Goal: Browse casually

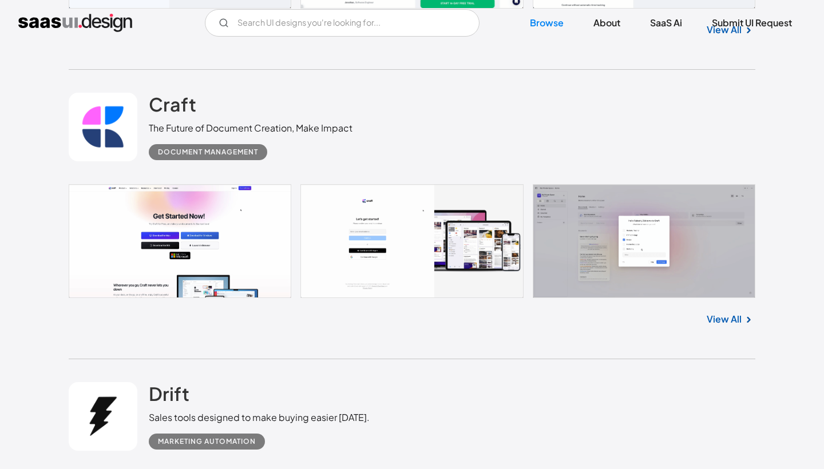
scroll to position [594, 0]
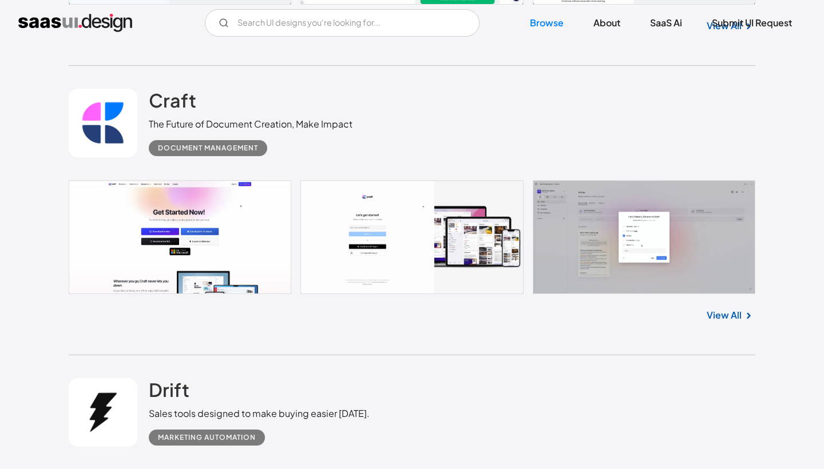
click at [236, 258] on link at bounding box center [412, 237] width 687 height 114
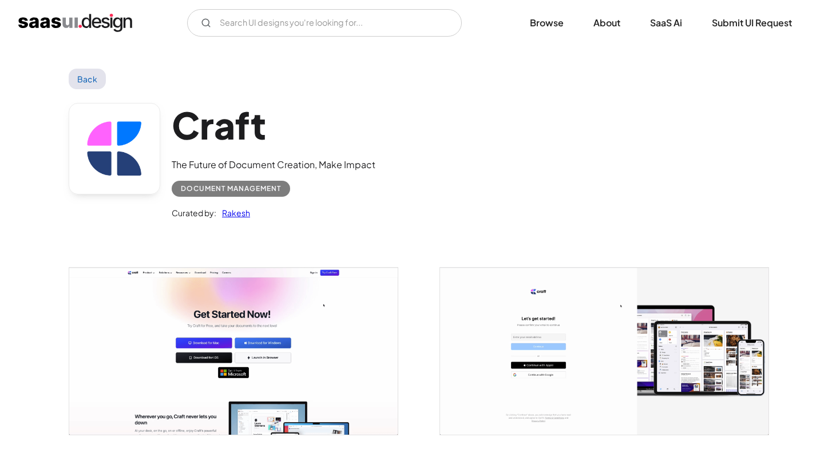
click at [273, 347] on img "open lightbox" at bounding box center [233, 351] width 328 height 167
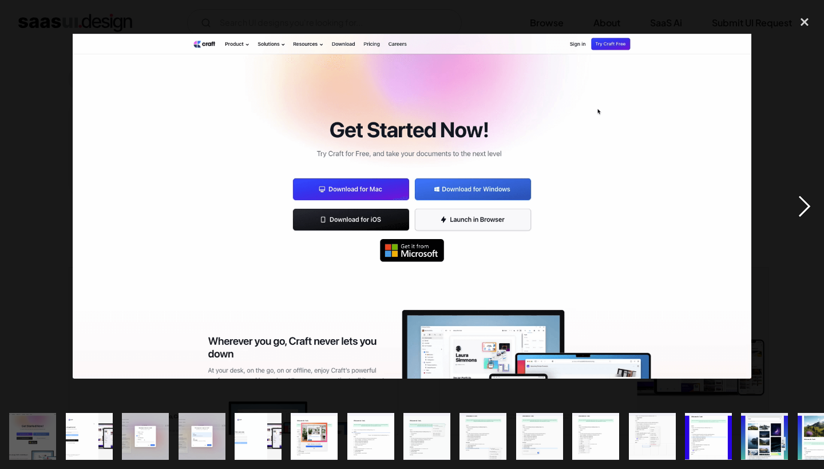
click at [809, 205] on div "next image" at bounding box center [804, 206] width 39 height 394
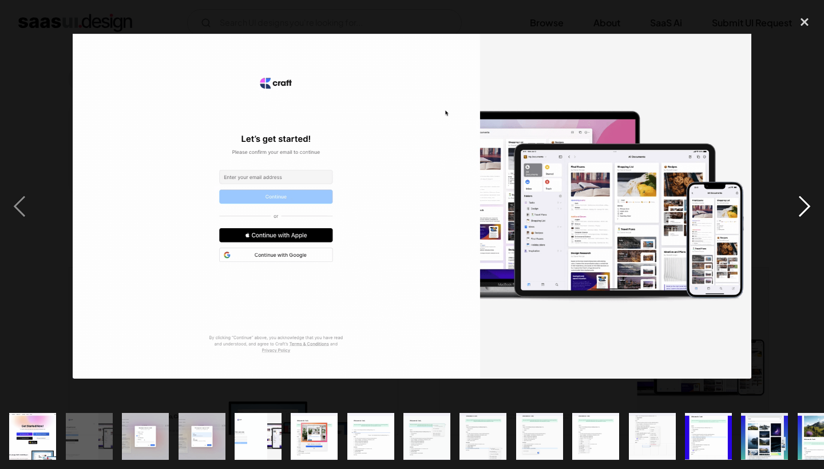
click at [809, 205] on div "next image" at bounding box center [804, 206] width 39 height 394
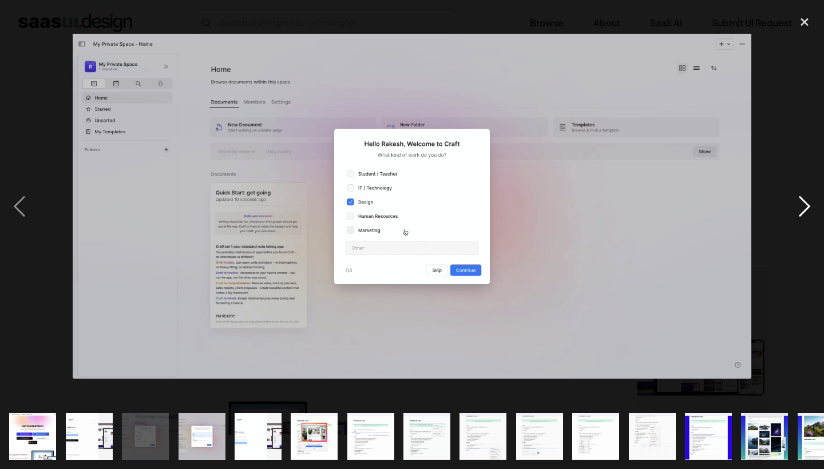
click at [809, 205] on div "next image" at bounding box center [804, 206] width 39 height 394
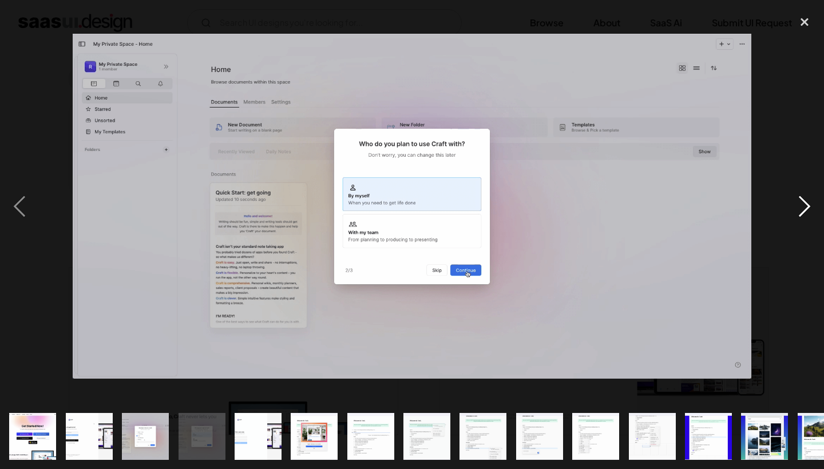
click at [809, 205] on div "next image" at bounding box center [804, 206] width 39 height 394
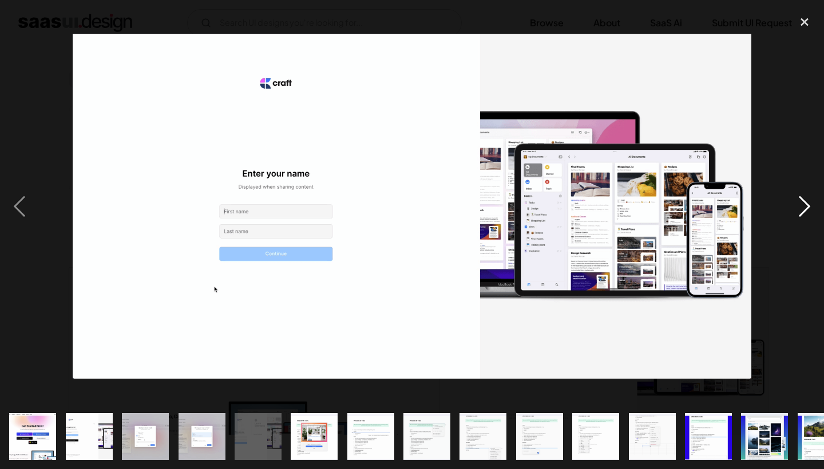
click at [809, 205] on div "next image" at bounding box center [804, 206] width 39 height 394
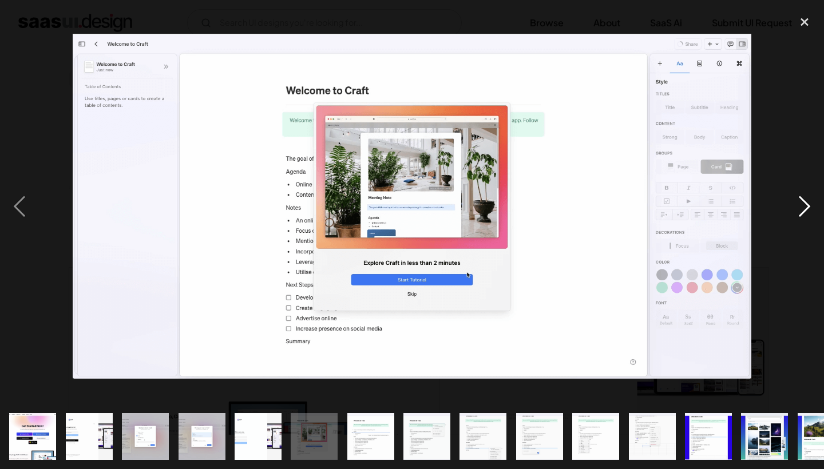
click at [809, 205] on div "next image" at bounding box center [804, 206] width 39 height 394
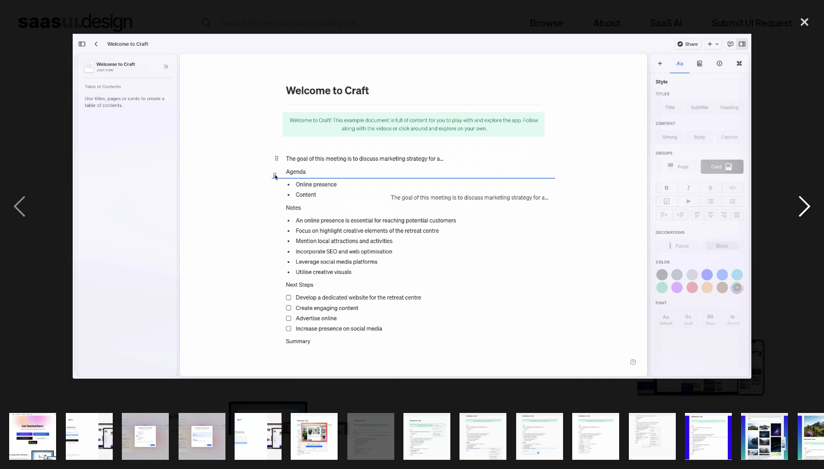
click at [809, 205] on div "next image" at bounding box center [804, 206] width 39 height 394
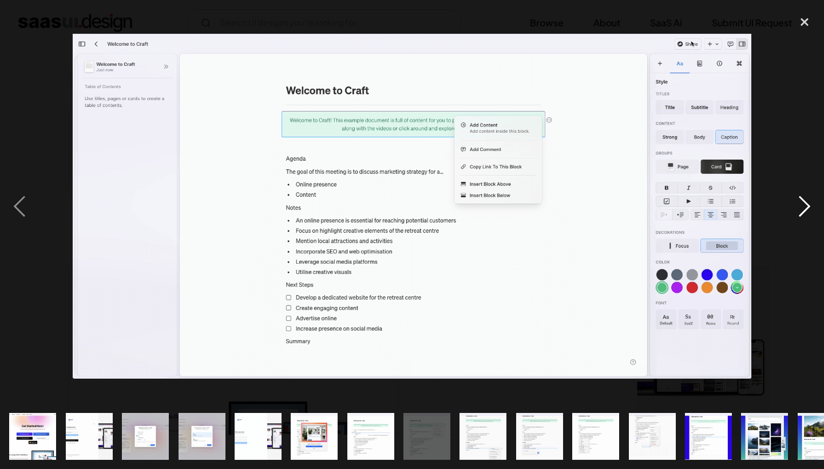
click at [809, 205] on div "next image" at bounding box center [804, 206] width 39 height 394
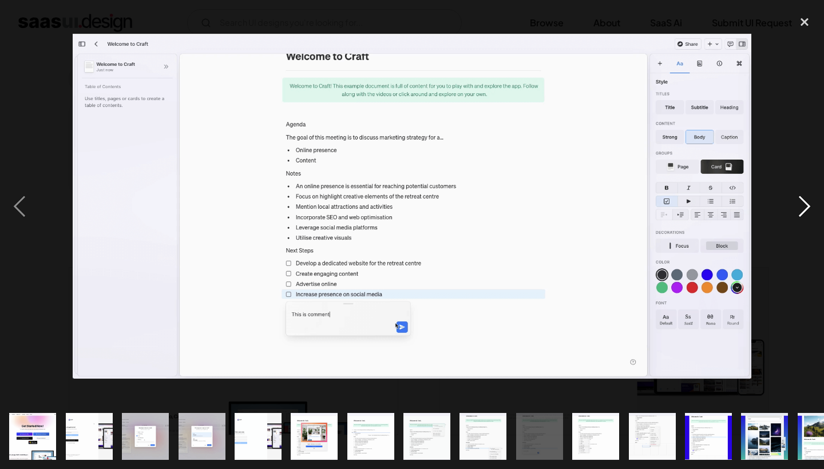
click at [809, 205] on div "next image" at bounding box center [804, 206] width 39 height 394
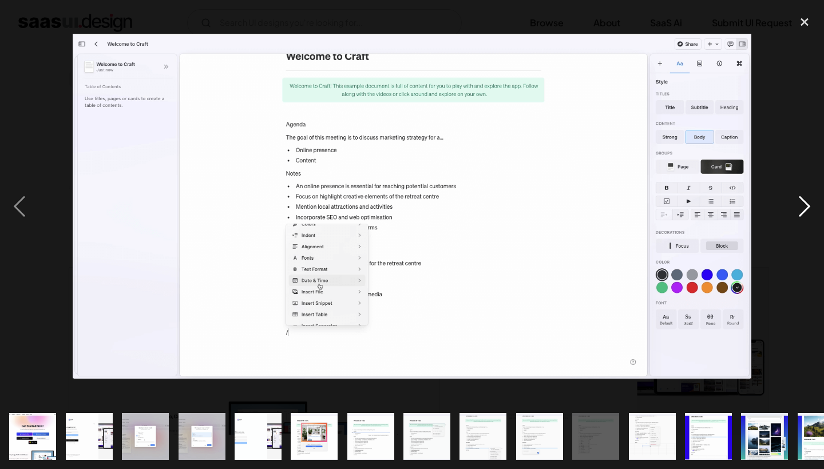
click at [809, 205] on div "next image" at bounding box center [804, 206] width 39 height 394
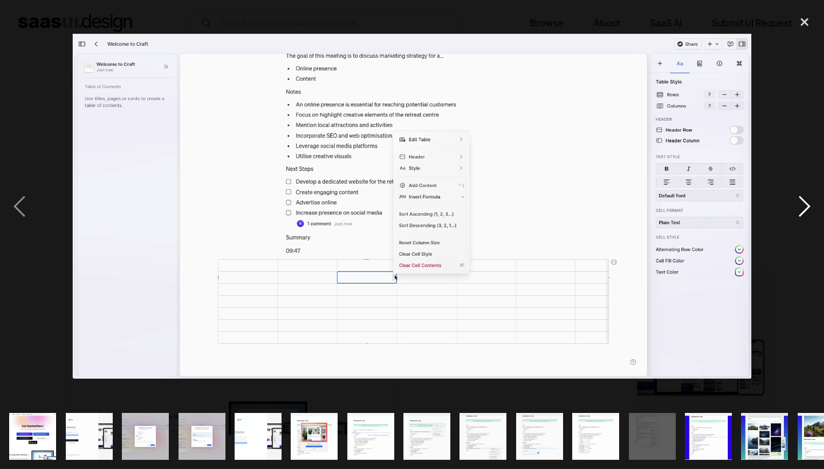
click at [809, 205] on div "next image" at bounding box center [804, 206] width 39 height 394
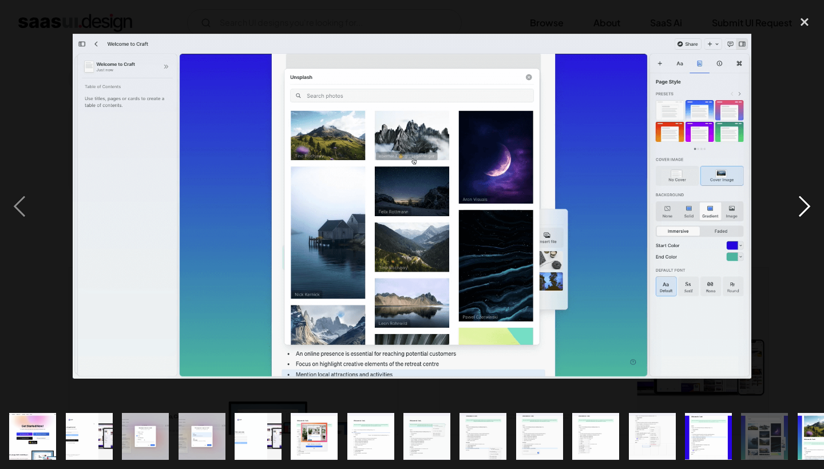
click at [809, 205] on div "next image" at bounding box center [804, 206] width 39 height 394
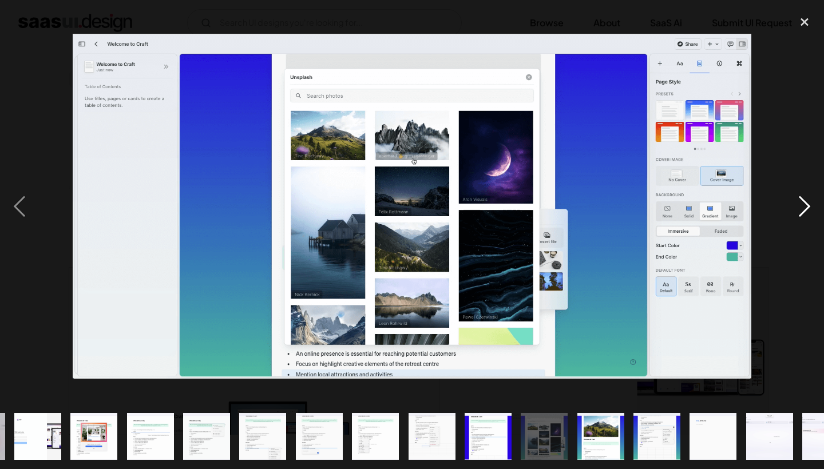
click at [809, 205] on div "next image" at bounding box center [804, 206] width 39 height 394
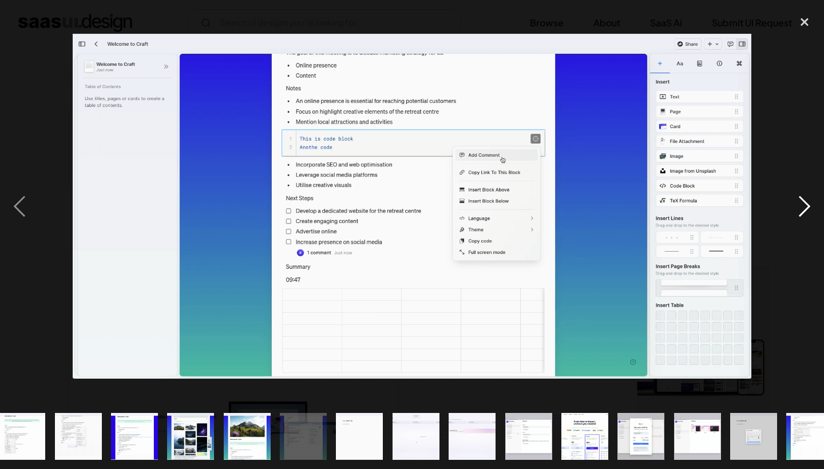
click at [809, 205] on div "next image" at bounding box center [804, 206] width 39 height 394
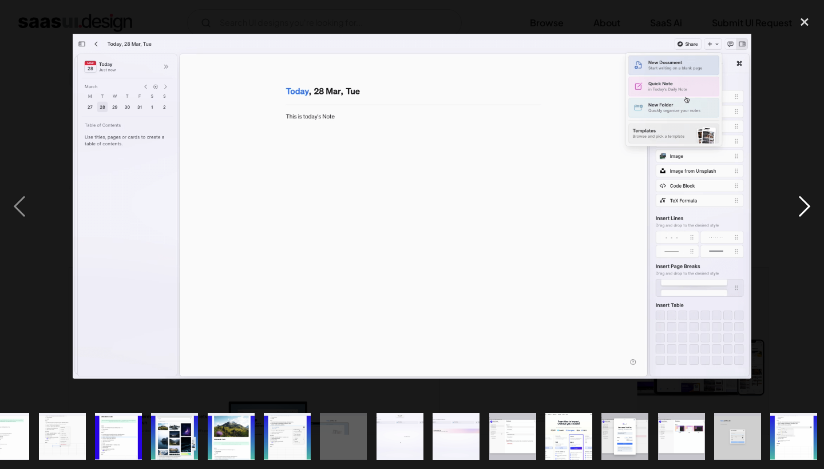
scroll to position [0, 593]
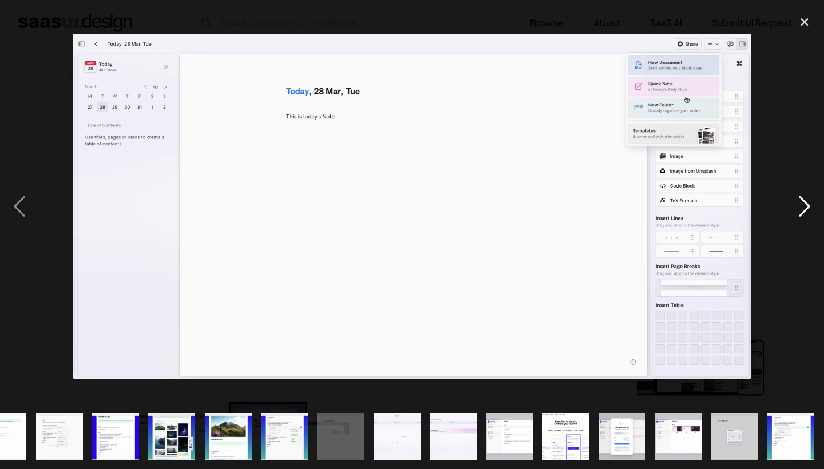
click at [809, 205] on div "next image" at bounding box center [804, 206] width 39 height 394
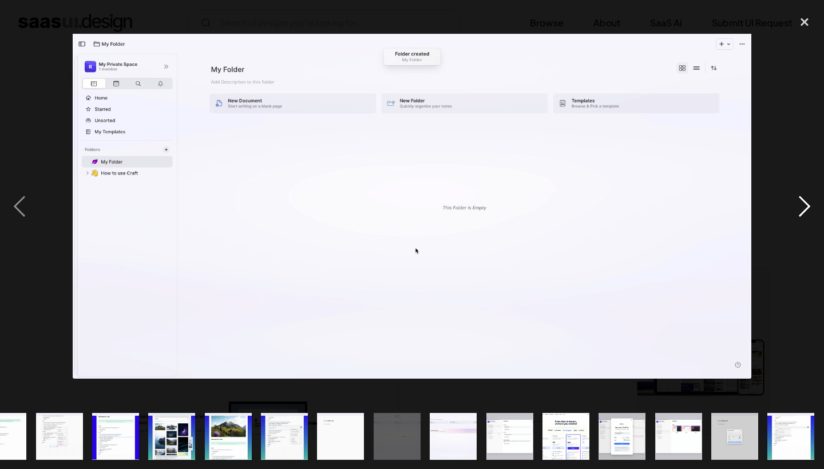
click at [809, 205] on div "next image" at bounding box center [804, 206] width 39 height 394
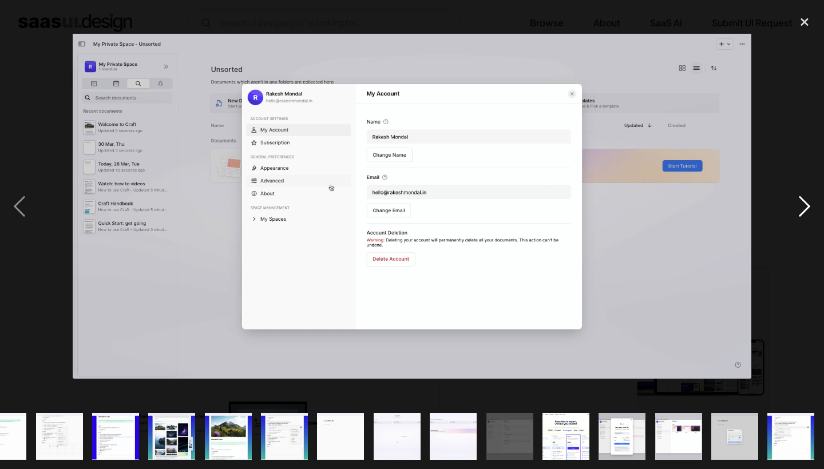
click at [809, 205] on div "next image" at bounding box center [804, 206] width 39 height 394
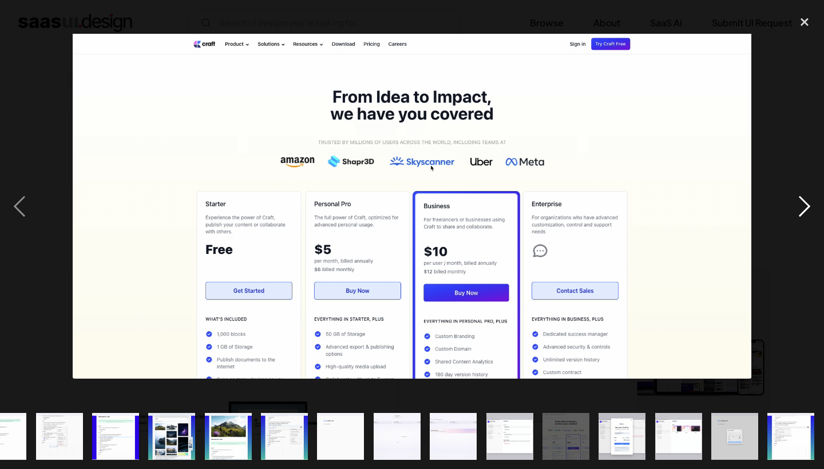
click at [809, 205] on div "next image" at bounding box center [804, 206] width 39 height 394
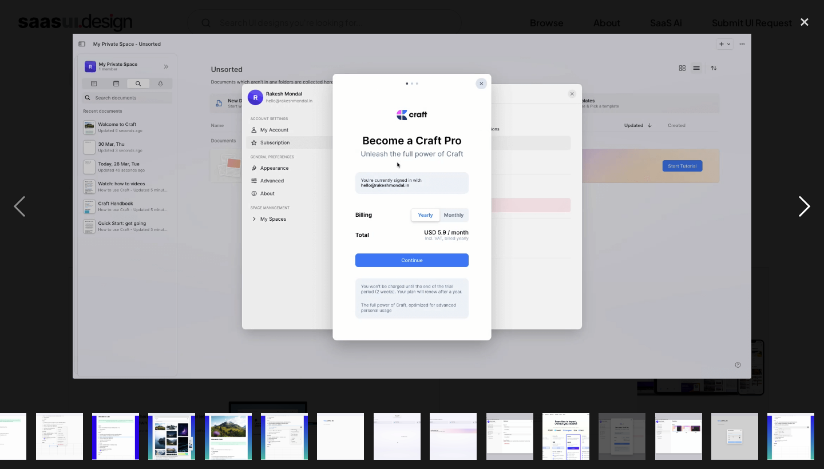
click at [809, 205] on div "next image" at bounding box center [804, 206] width 39 height 394
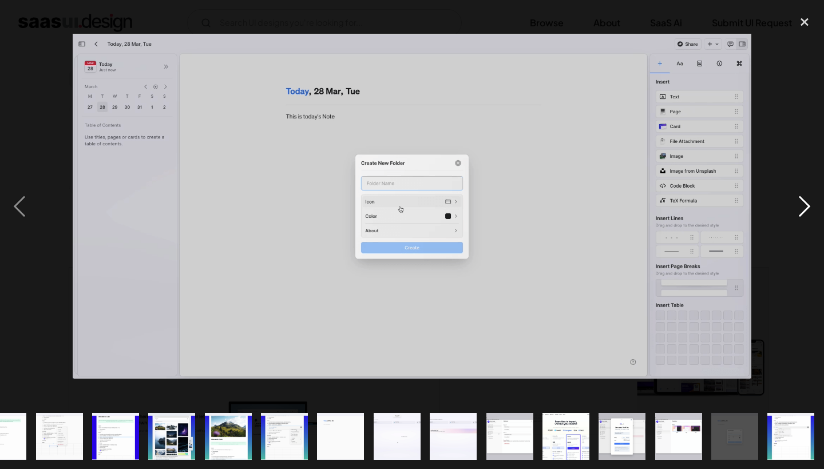
click at [809, 205] on div "next image" at bounding box center [804, 206] width 39 height 394
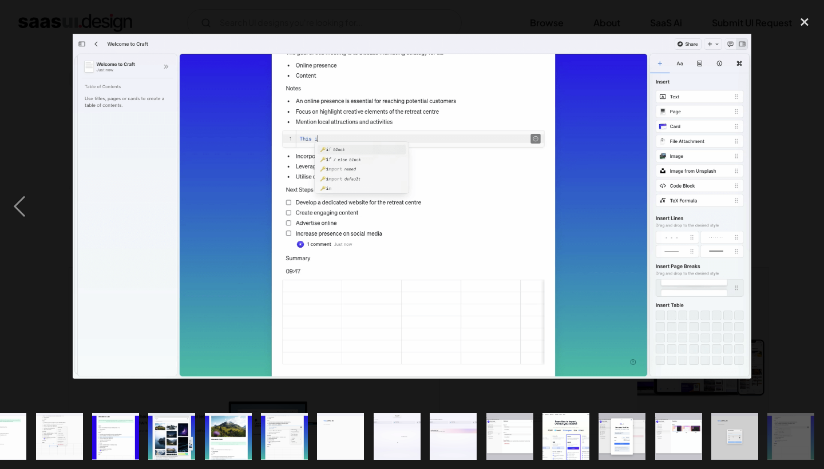
click at [809, 205] on div "next image" at bounding box center [804, 206] width 39 height 394
click at [796, 25] on div "close lightbox" at bounding box center [804, 21] width 39 height 25
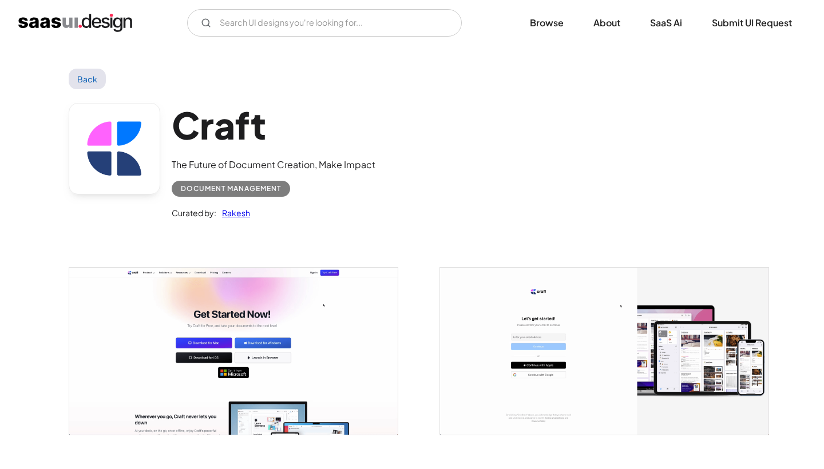
scroll to position [0, 0]
